Goal: Check status: Check status

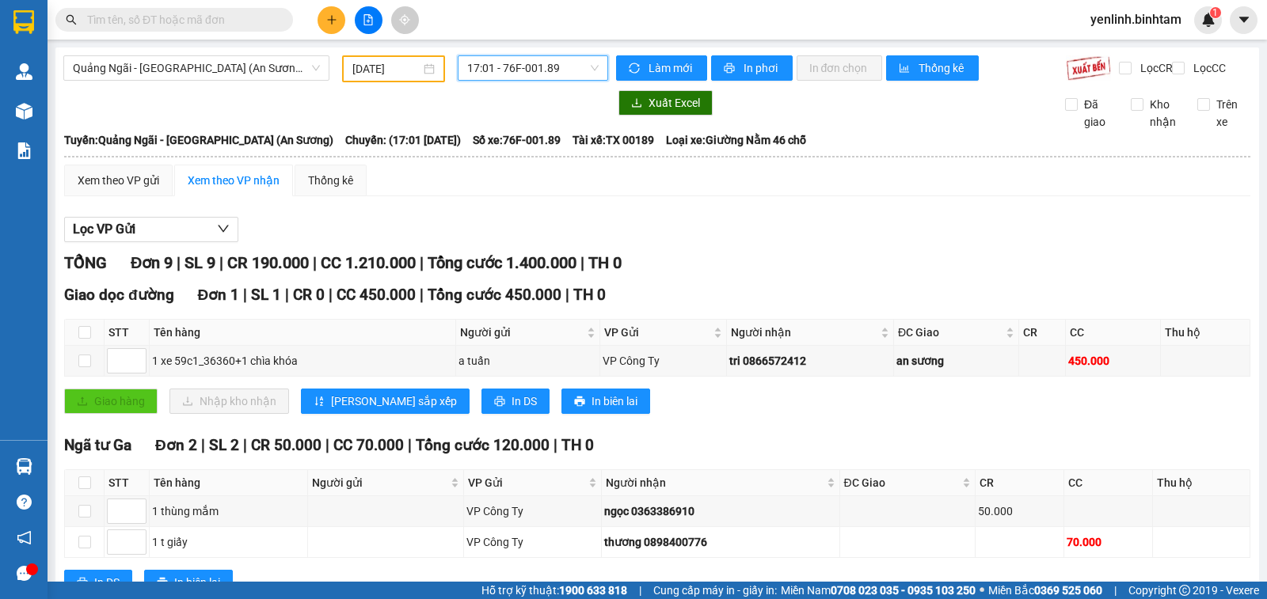
click at [388, 65] on input "[DATE]" at bounding box center [386, 68] width 69 height 17
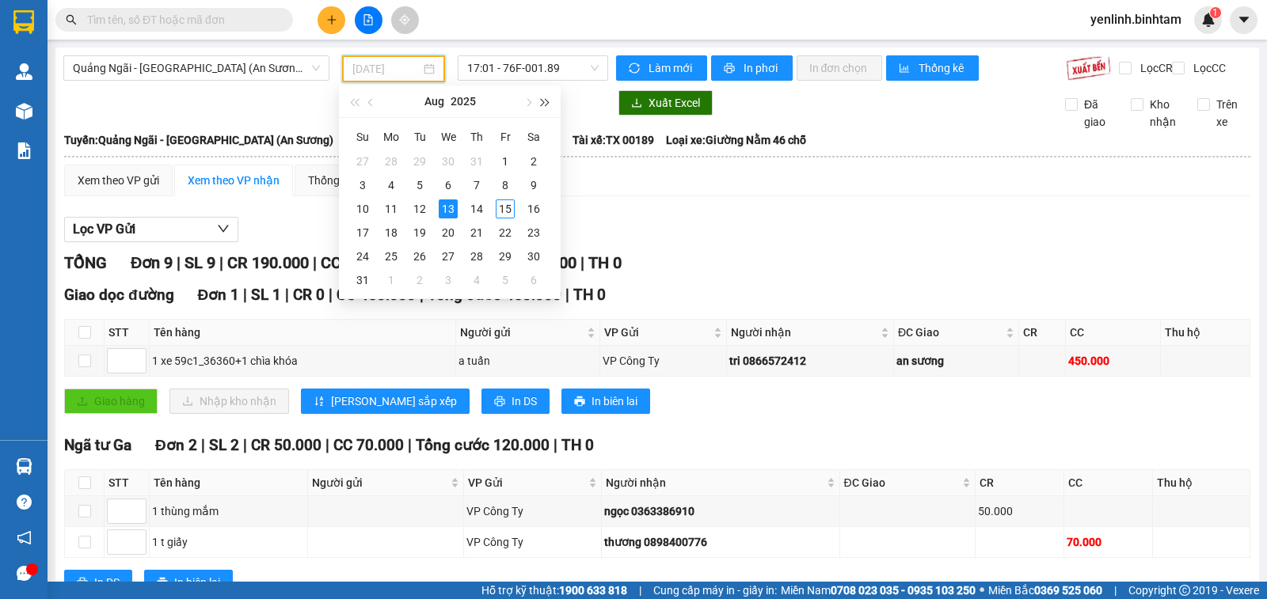
type input "[DATE]"
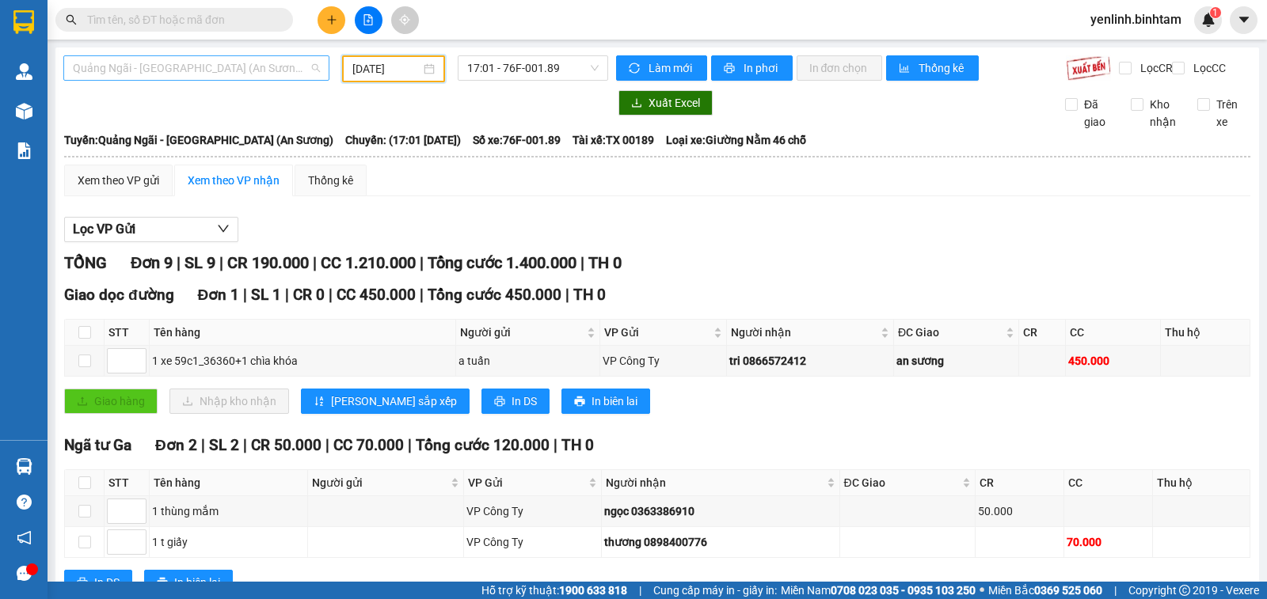
click at [261, 66] on span "Quảng Ngãi - [GEOGRAPHIC_DATA] (An Sương)" at bounding box center [196, 68] width 247 height 24
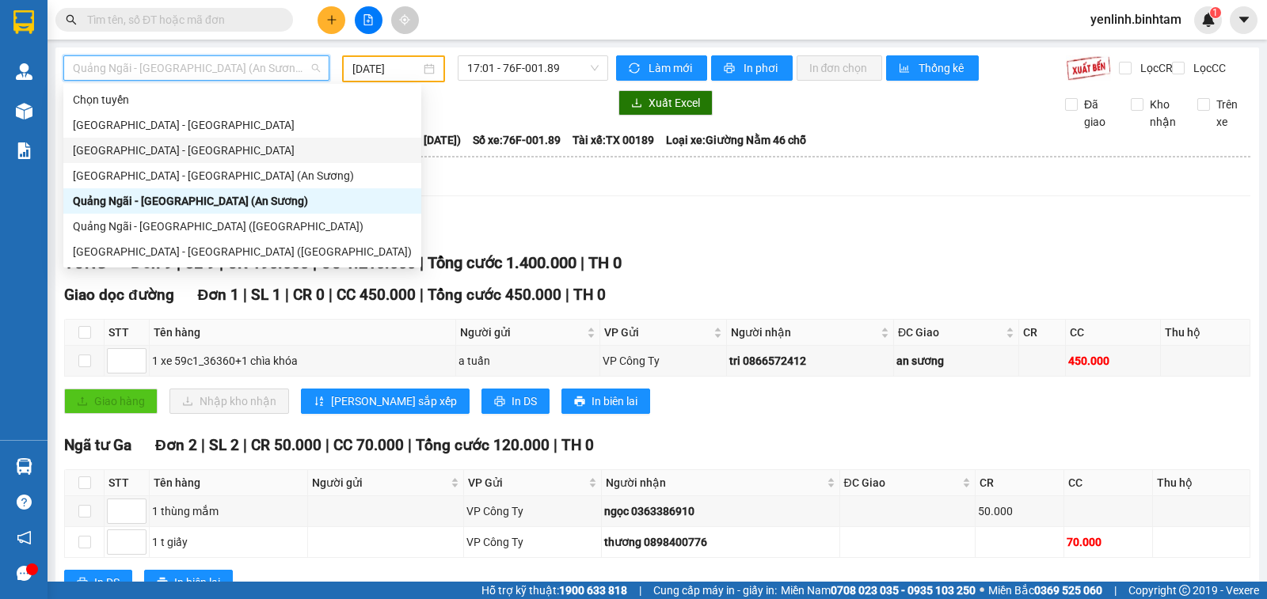
click at [180, 147] on div "[GEOGRAPHIC_DATA] - [GEOGRAPHIC_DATA]" at bounding box center [242, 150] width 339 height 17
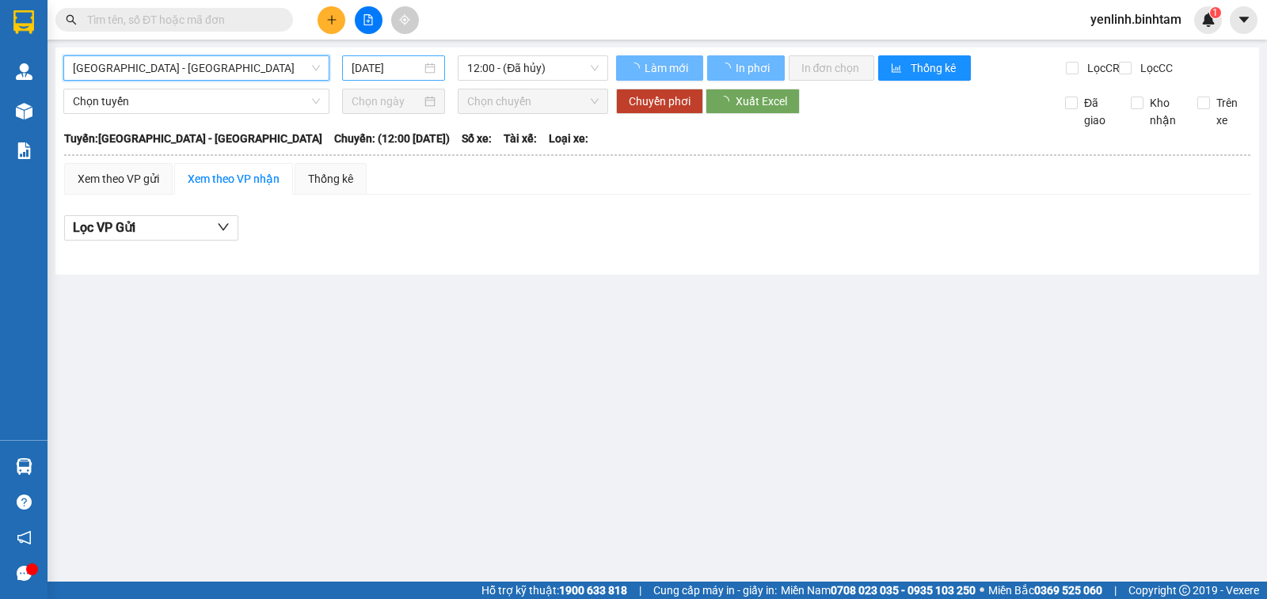
click at [407, 65] on input "[DATE]" at bounding box center [387, 67] width 70 height 17
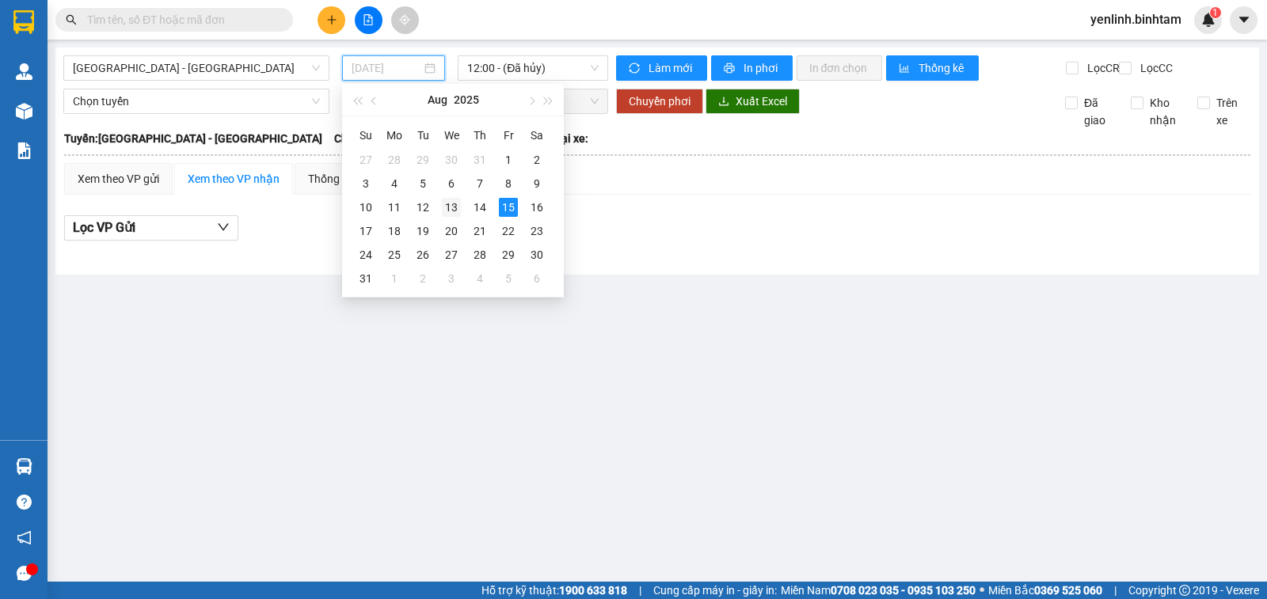
click at [452, 211] on div "13" at bounding box center [451, 207] width 19 height 19
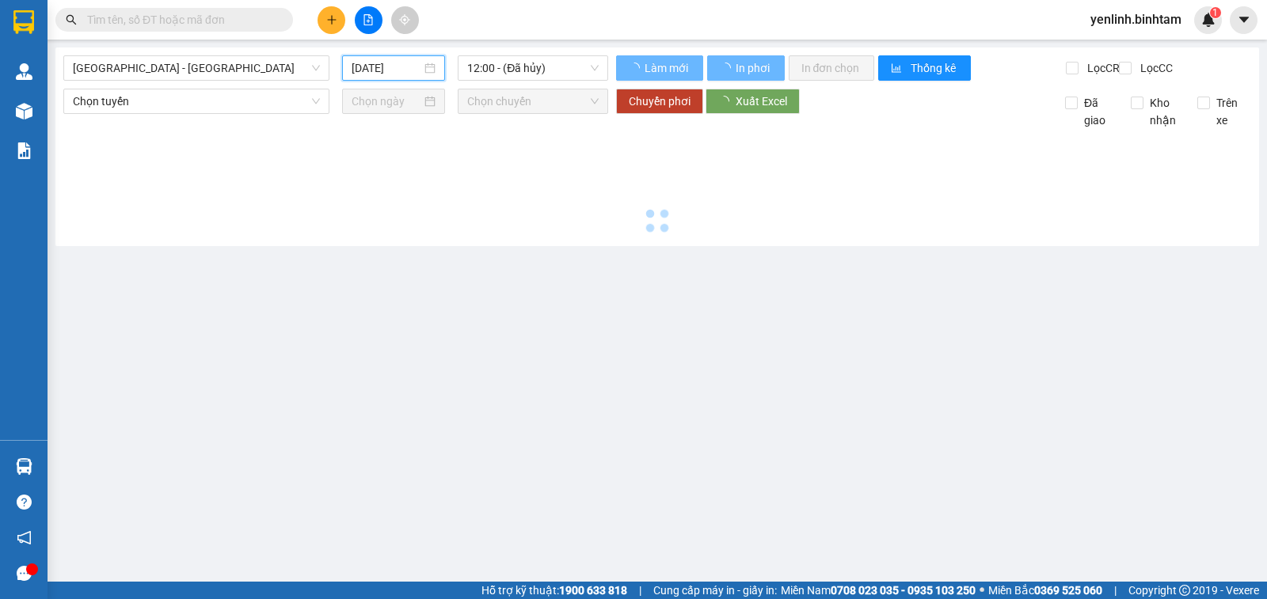
type input "[DATE]"
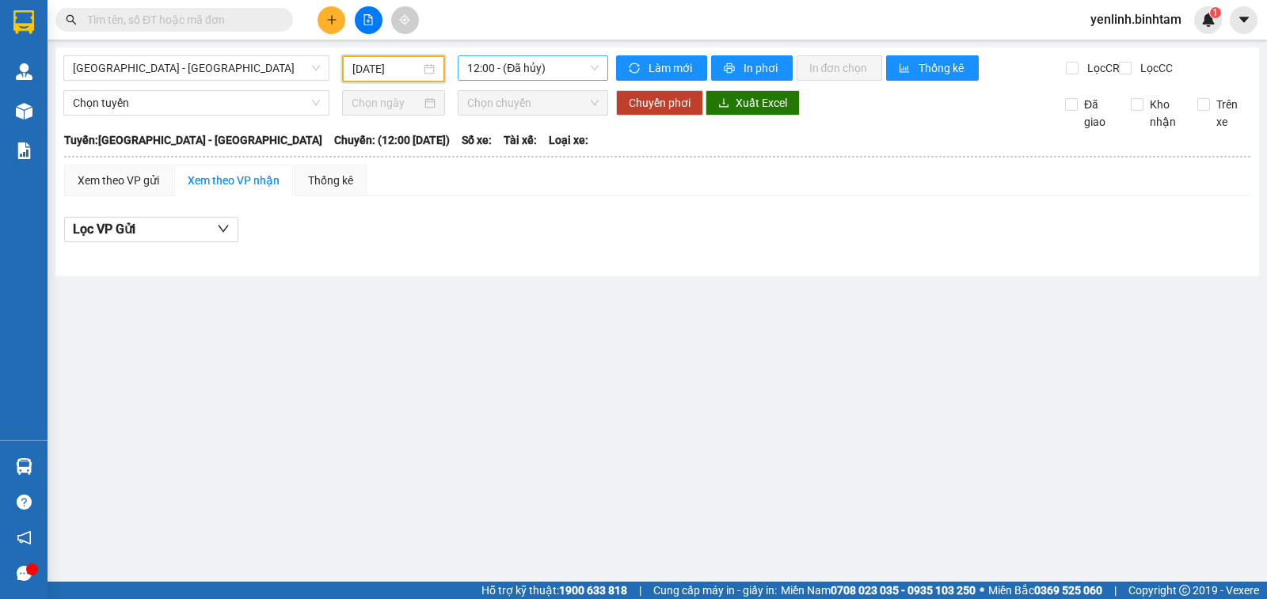
click at [538, 63] on span "12:00 - (Đã hủy)" at bounding box center [532, 68] width 131 height 24
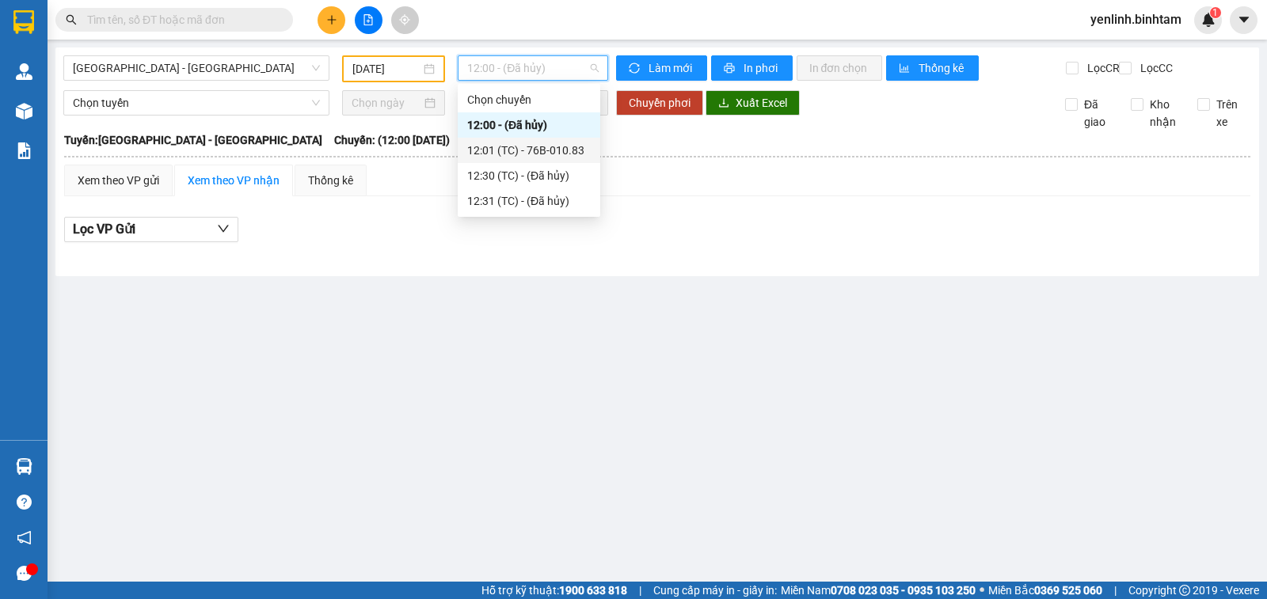
click at [558, 152] on div "12:01 (TC) - 76B-010.83" at bounding box center [529, 150] width 124 height 17
